Goal: Task Accomplishment & Management: Complete application form

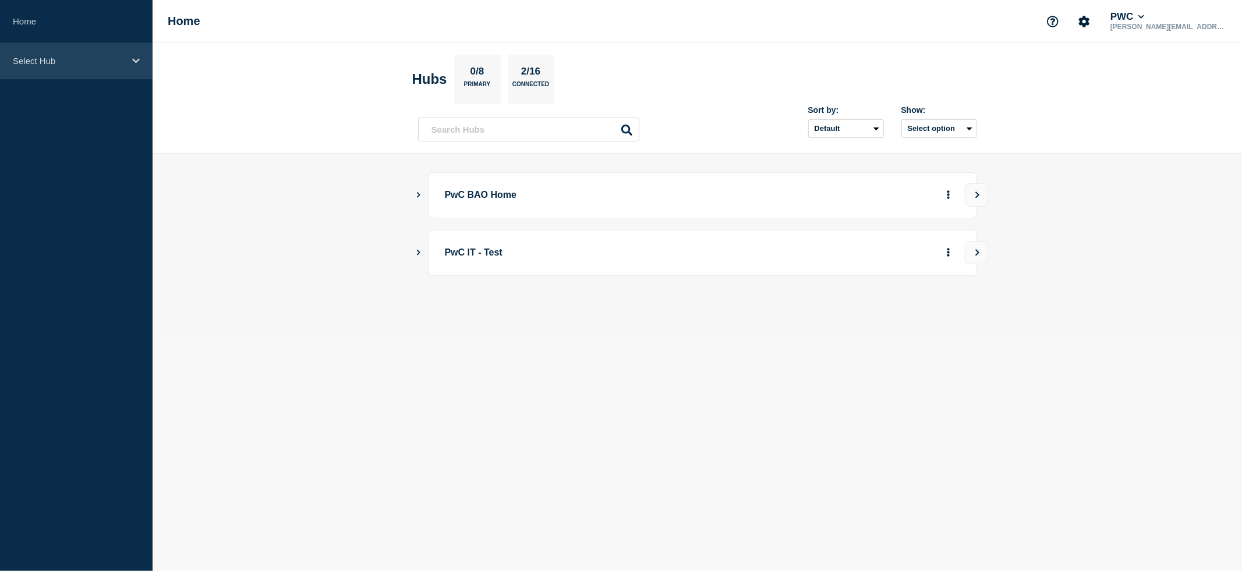
click at [137, 58] on icon at bounding box center [136, 60] width 8 height 9
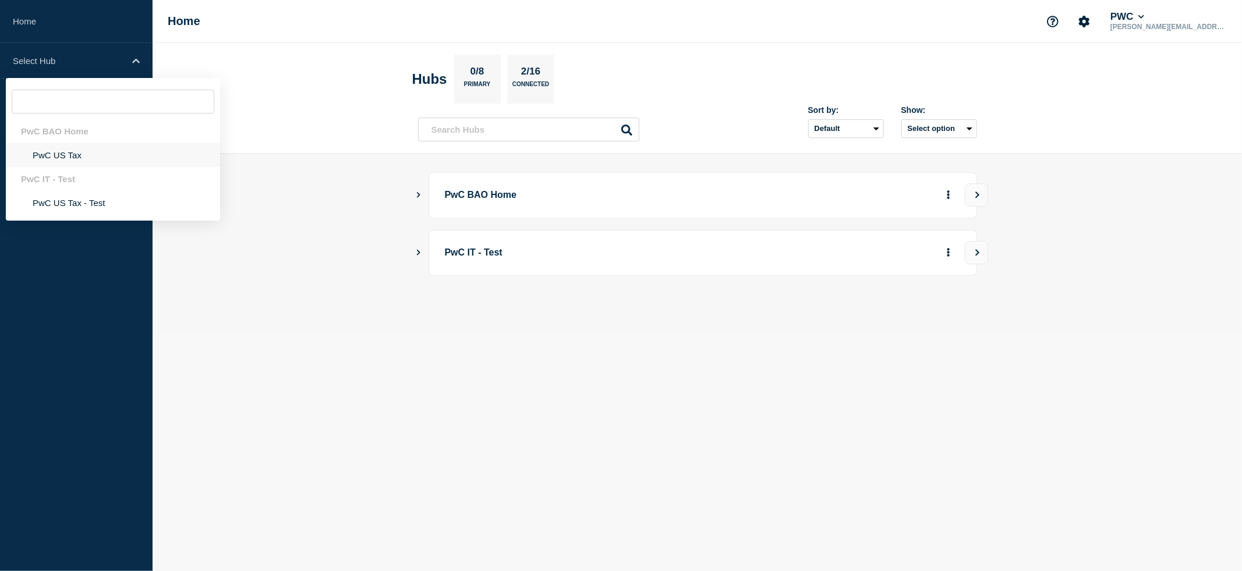
click at [87, 155] on li "PwC US Tax" at bounding box center [113, 155] width 214 height 24
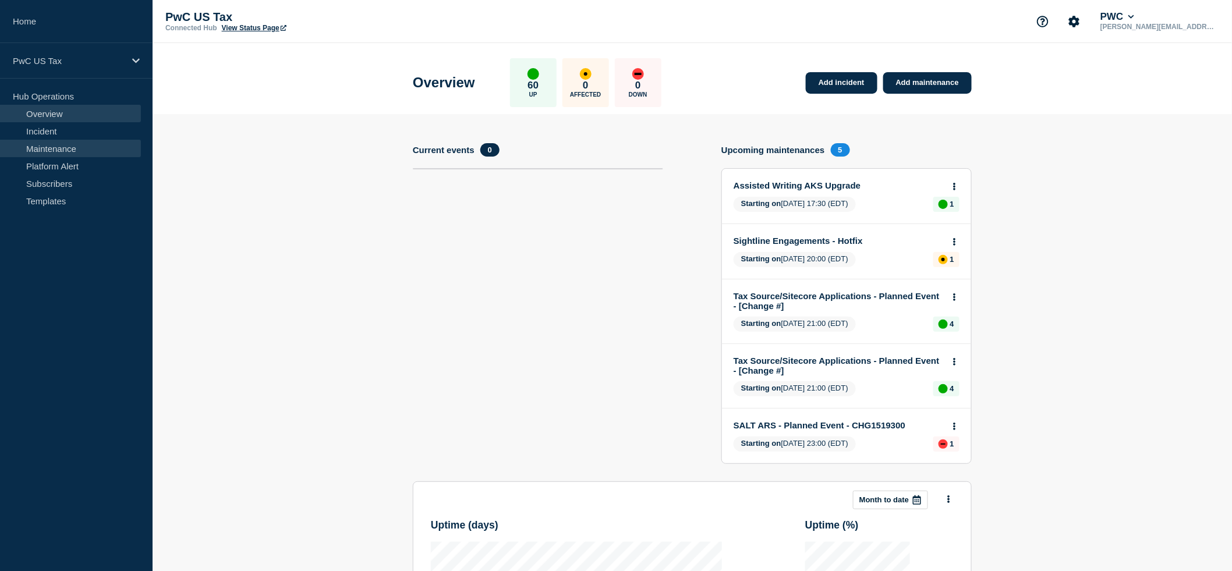
click at [62, 145] on link "Maintenance" at bounding box center [70, 148] width 141 height 17
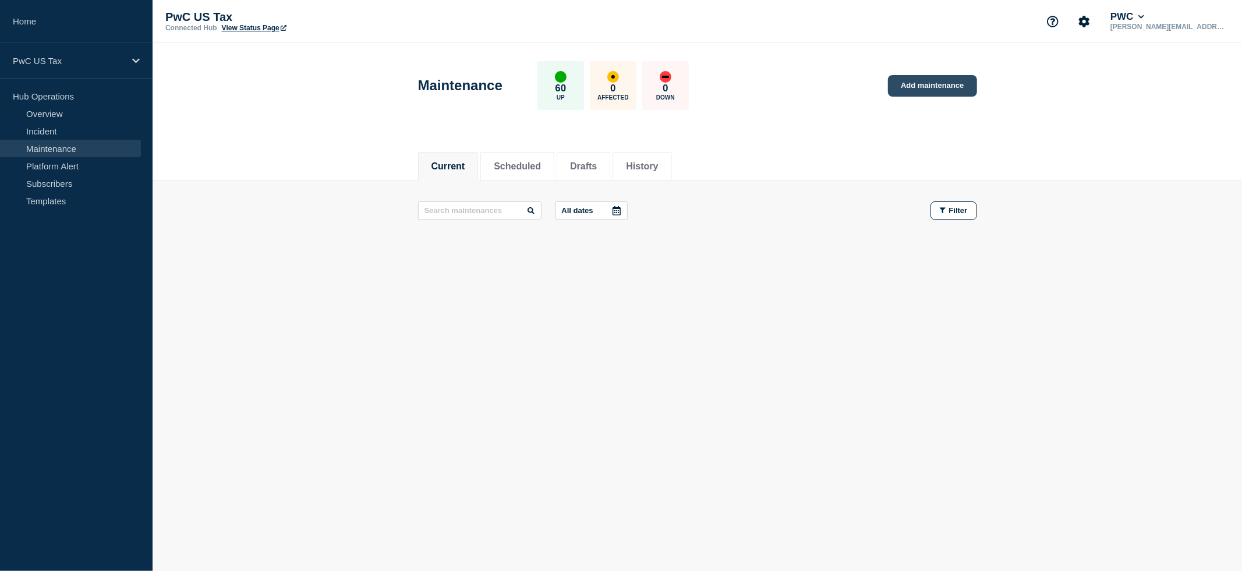
click at [923, 87] on link "Add maintenance" at bounding box center [932, 86] width 89 height 22
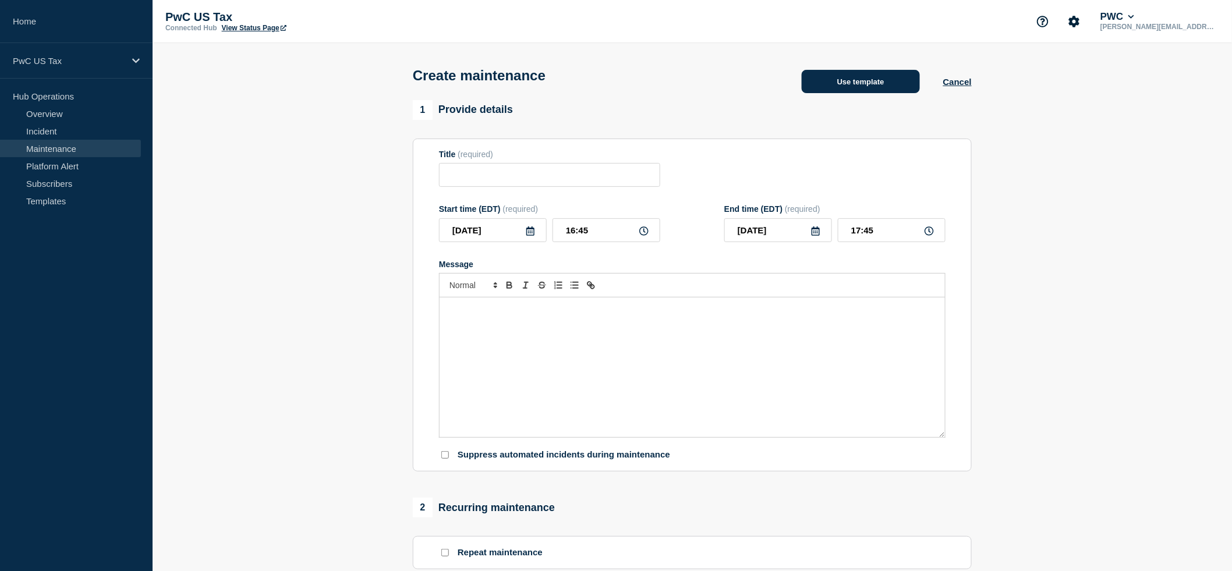
click at [851, 92] on button "Use template" at bounding box center [861, 81] width 118 height 23
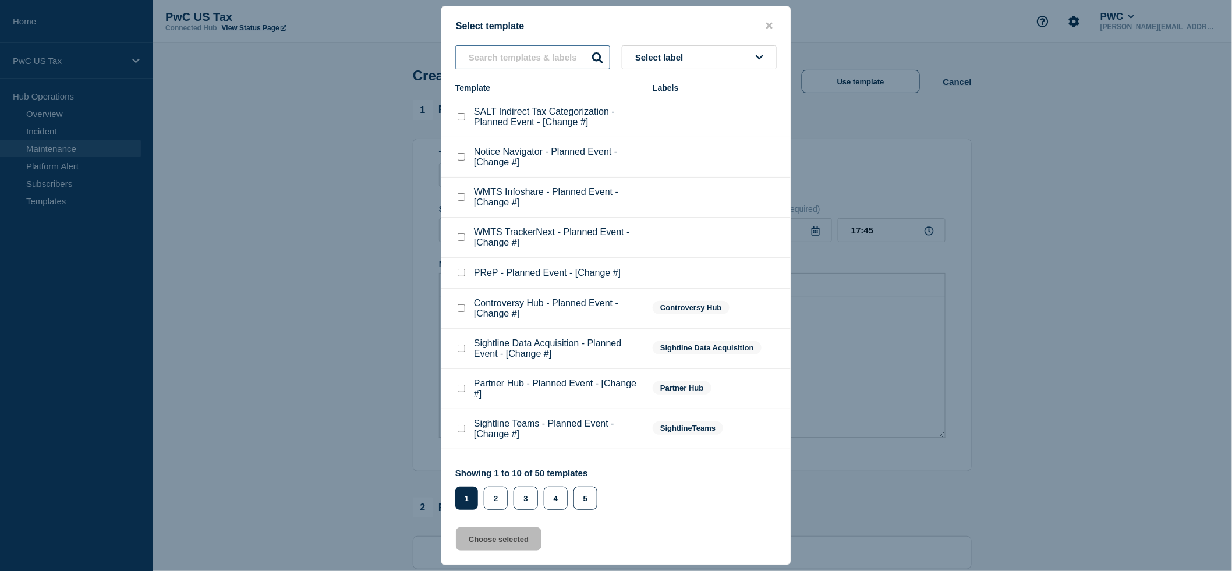
click at [483, 53] on input "text" at bounding box center [532, 57] width 155 height 24
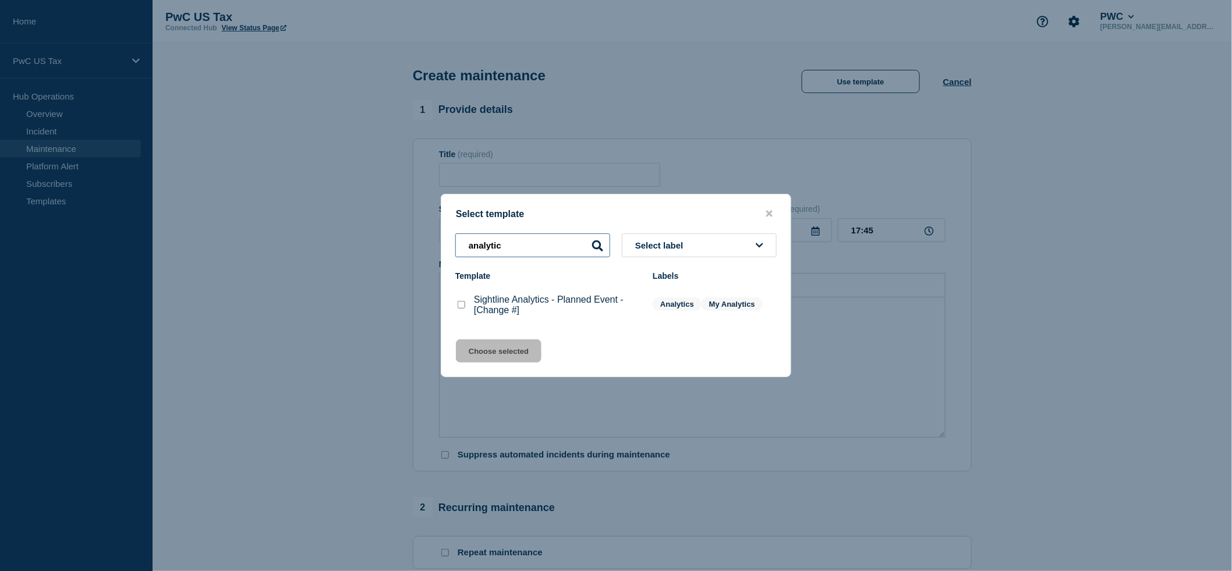
type input "analytic"
click at [464, 309] on checkbox"] "Sightline Analytics - Planned Event - [Change #] checkbox" at bounding box center [462, 305] width 8 height 8
checkbox checkbox"] "true"
click at [476, 355] on button "Choose selected" at bounding box center [499, 351] width 86 height 23
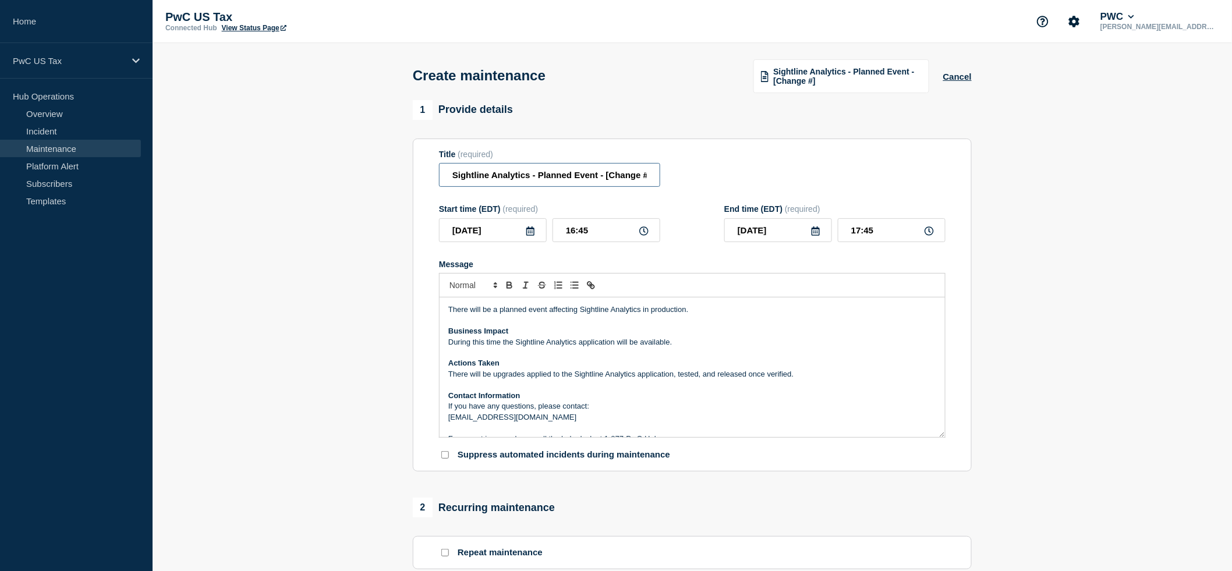
click at [623, 182] on input "Sightline Analytics - Planned Event - [Change #]" at bounding box center [549, 175] width 221 height 24
click at [471, 390] on p "Message" at bounding box center [692, 385] width 488 height 10
click at [606, 181] on input "Sightline Analytics - Planned Event - []" at bounding box center [549, 175] width 221 height 24
paste input "CHG1520916"
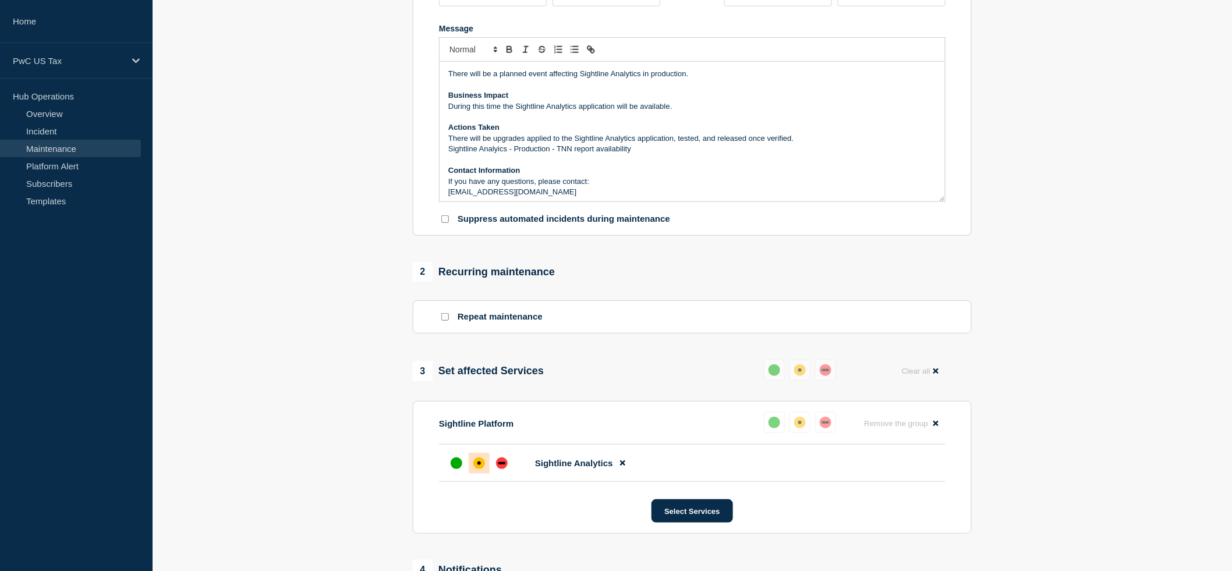
scroll to position [529, 0]
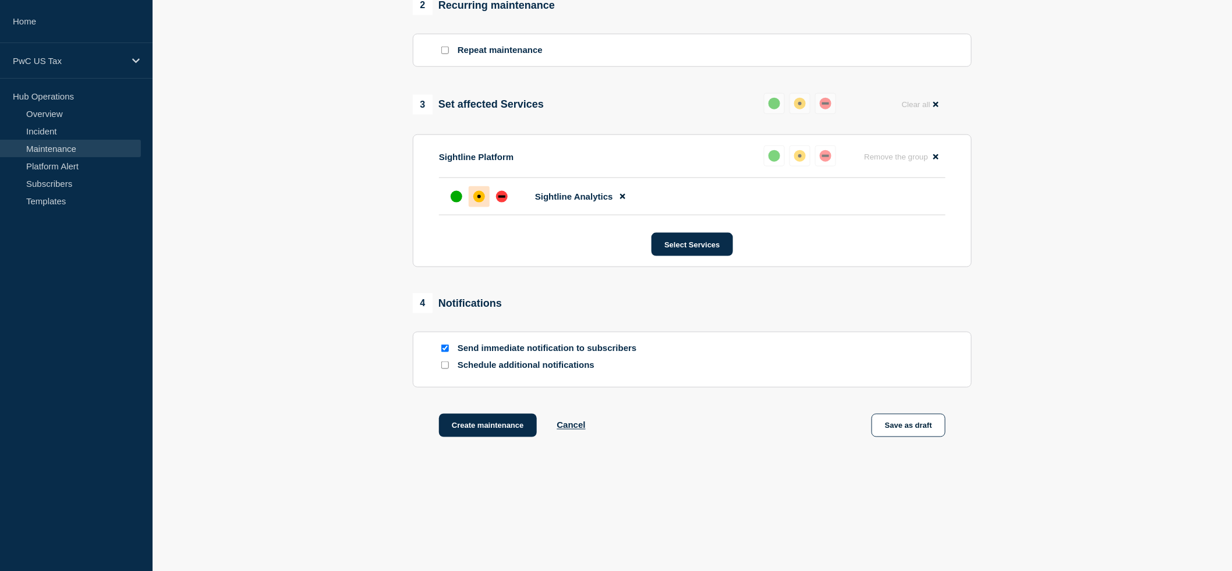
type input "Sightline Analytics - Planned Event - [CHG1520916]"
click at [446, 345] on input "Send immediate notification to subscribers" at bounding box center [445, 349] width 8 height 8
checkbox input "false"
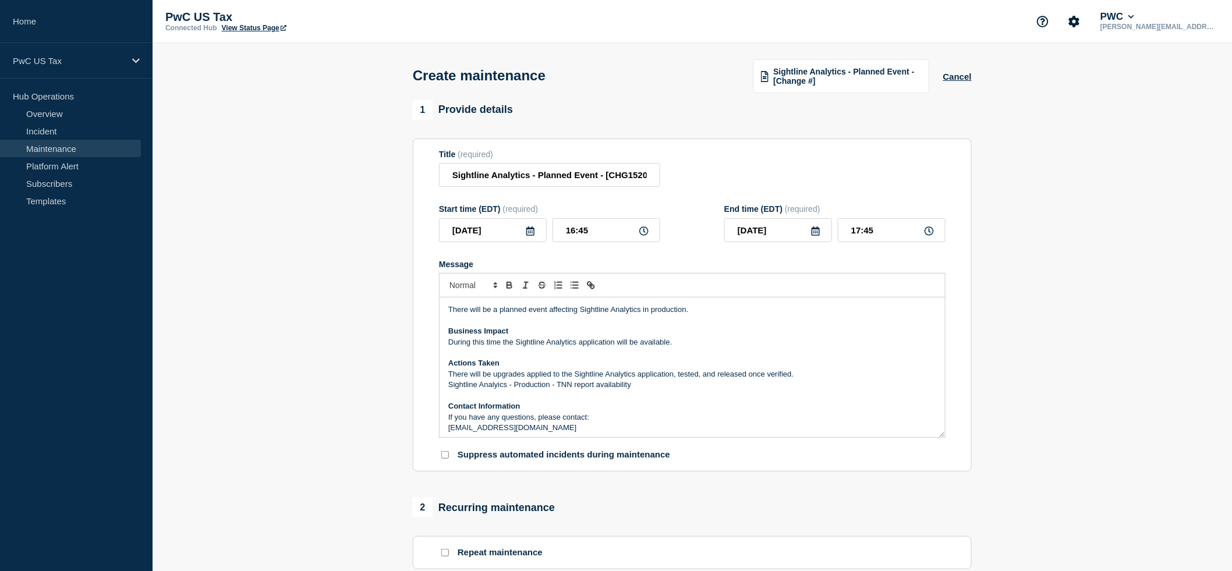
click at [586, 390] on p "Sightline Analyics - Production - TNN report availability" at bounding box center [692, 385] width 488 height 10
drag, startPoint x: 635, startPoint y: 398, endPoint x: 422, endPoint y: 399, distance: 213.1
click at [422, 399] on section "Title (required) Sightline Analytics - Planned Event - [CHG1520916] Start time …" at bounding box center [692, 306] width 559 height 334
click at [579, 242] on input "16:45" at bounding box center [607, 230] width 108 height 24
click at [577, 242] on input "16:45" at bounding box center [607, 230] width 108 height 24
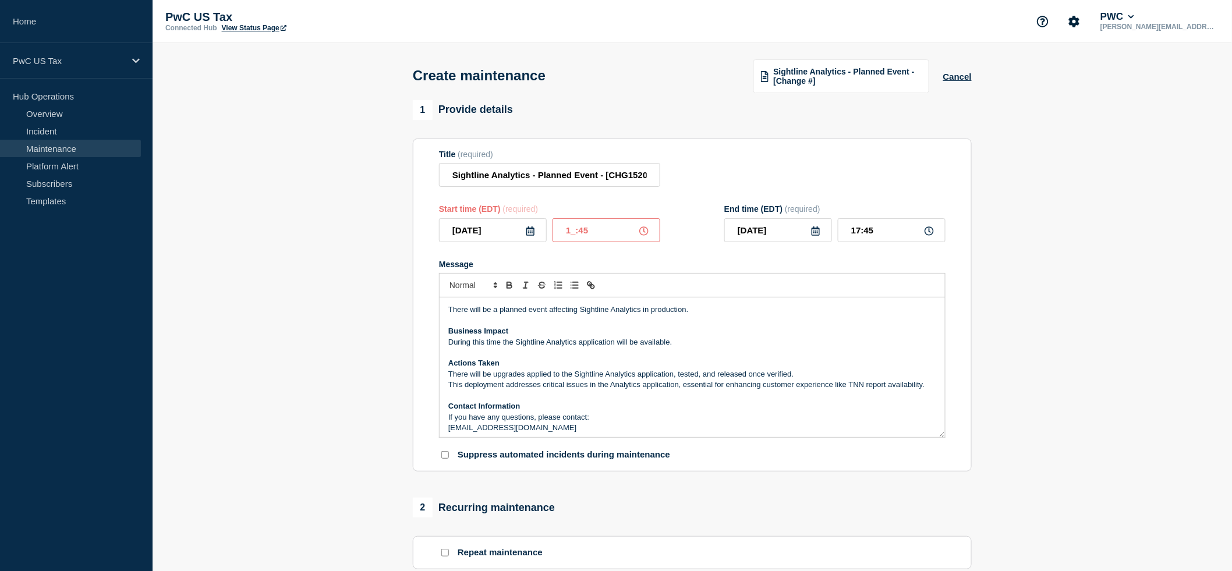
type input "18:45"
type input "19:45"
type input "18:05"
type input "19:05"
type input "18:00"
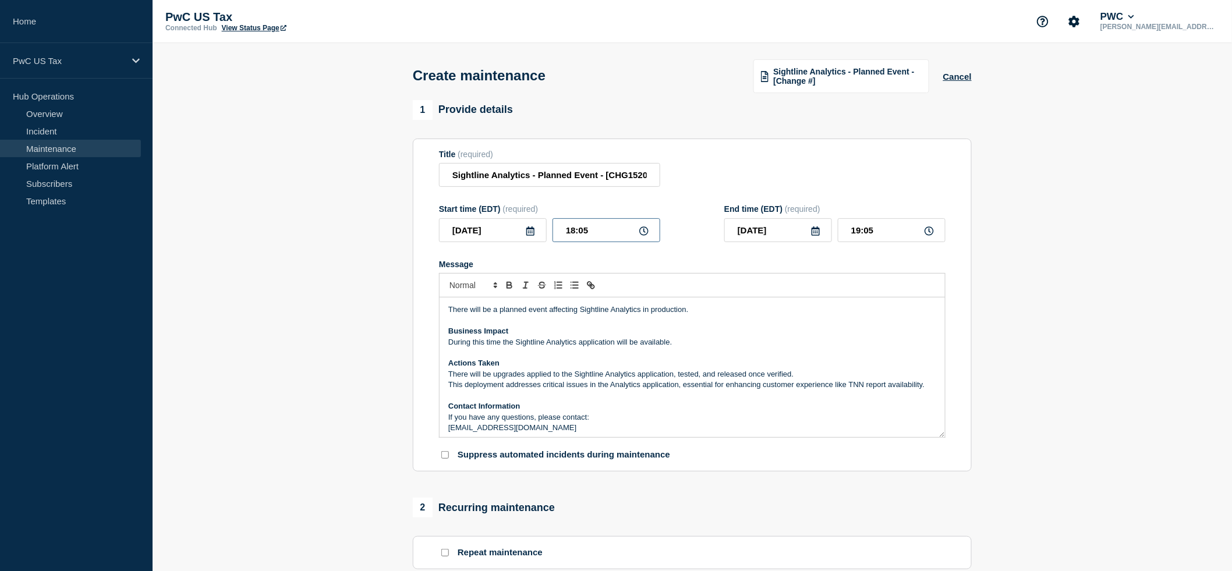
type input "19:00"
click at [858, 242] on input "19:00" at bounding box center [892, 230] width 108 height 24
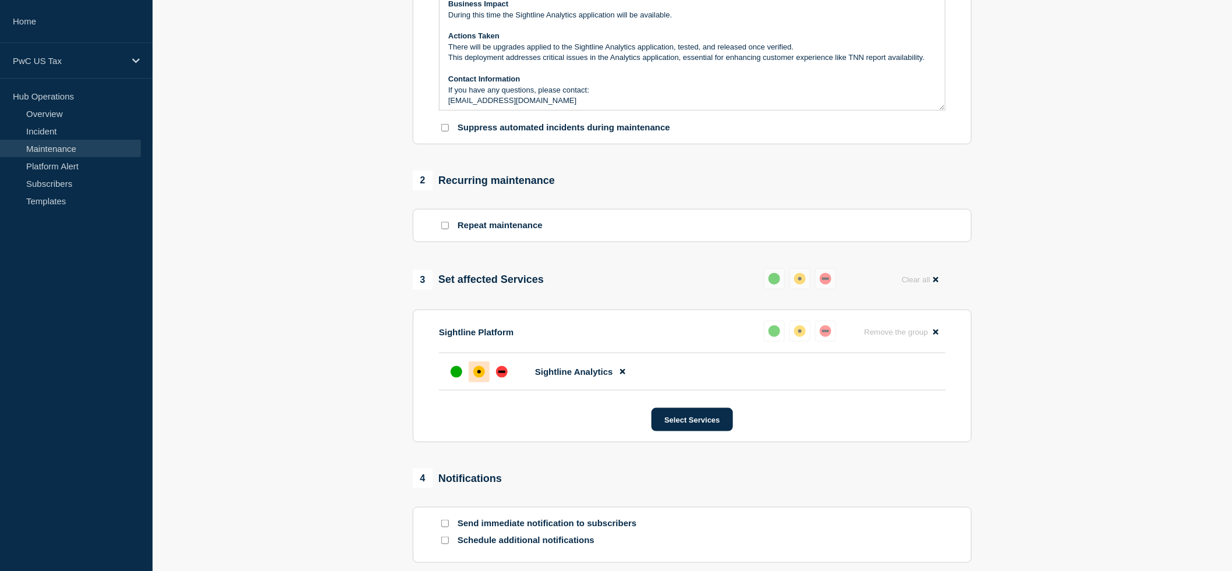
scroll to position [529, 0]
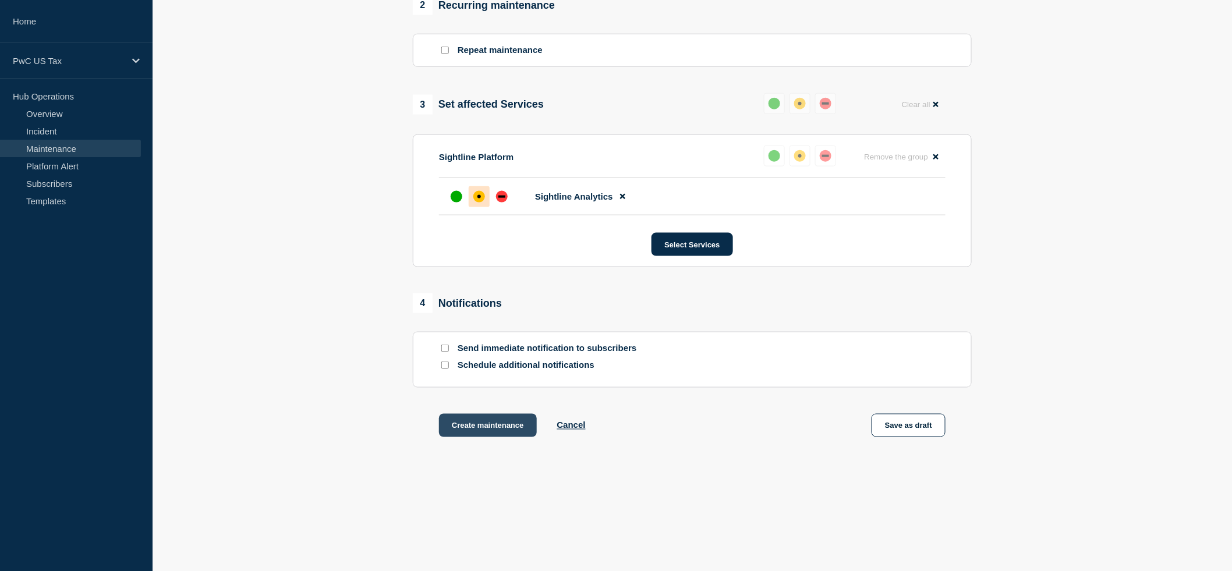
click at [491, 427] on button "Create maintenance" at bounding box center [488, 425] width 98 height 23
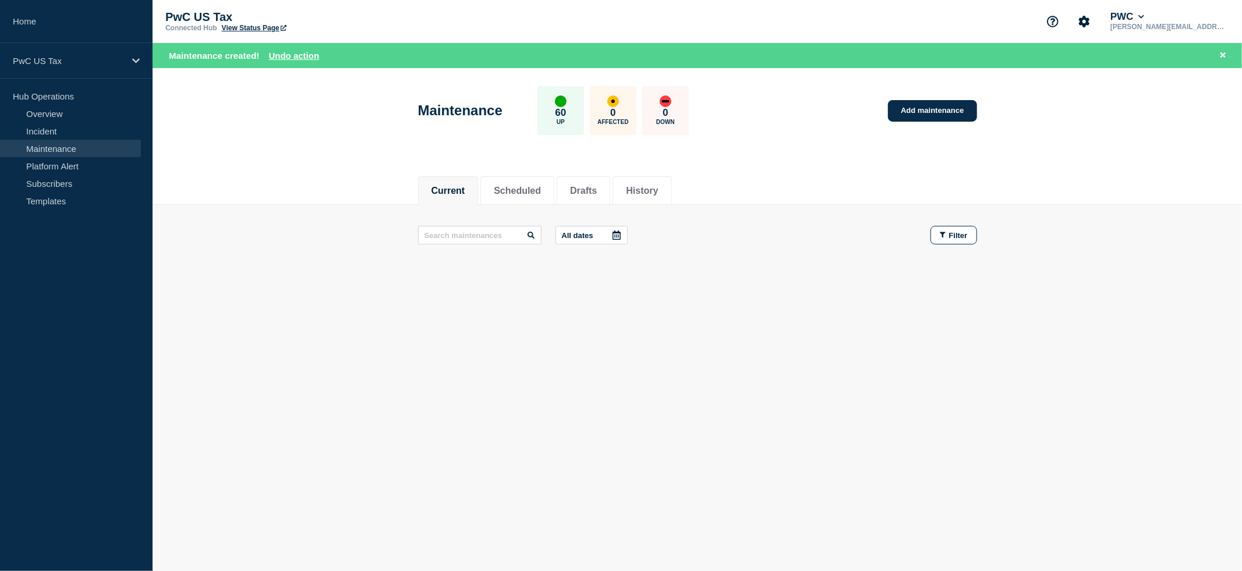
click at [64, 147] on link "Maintenance" at bounding box center [70, 148] width 141 height 17
click at [503, 186] on button "Scheduled" at bounding box center [517, 191] width 47 height 10
